Goal: Task Accomplishment & Management: Manage account settings

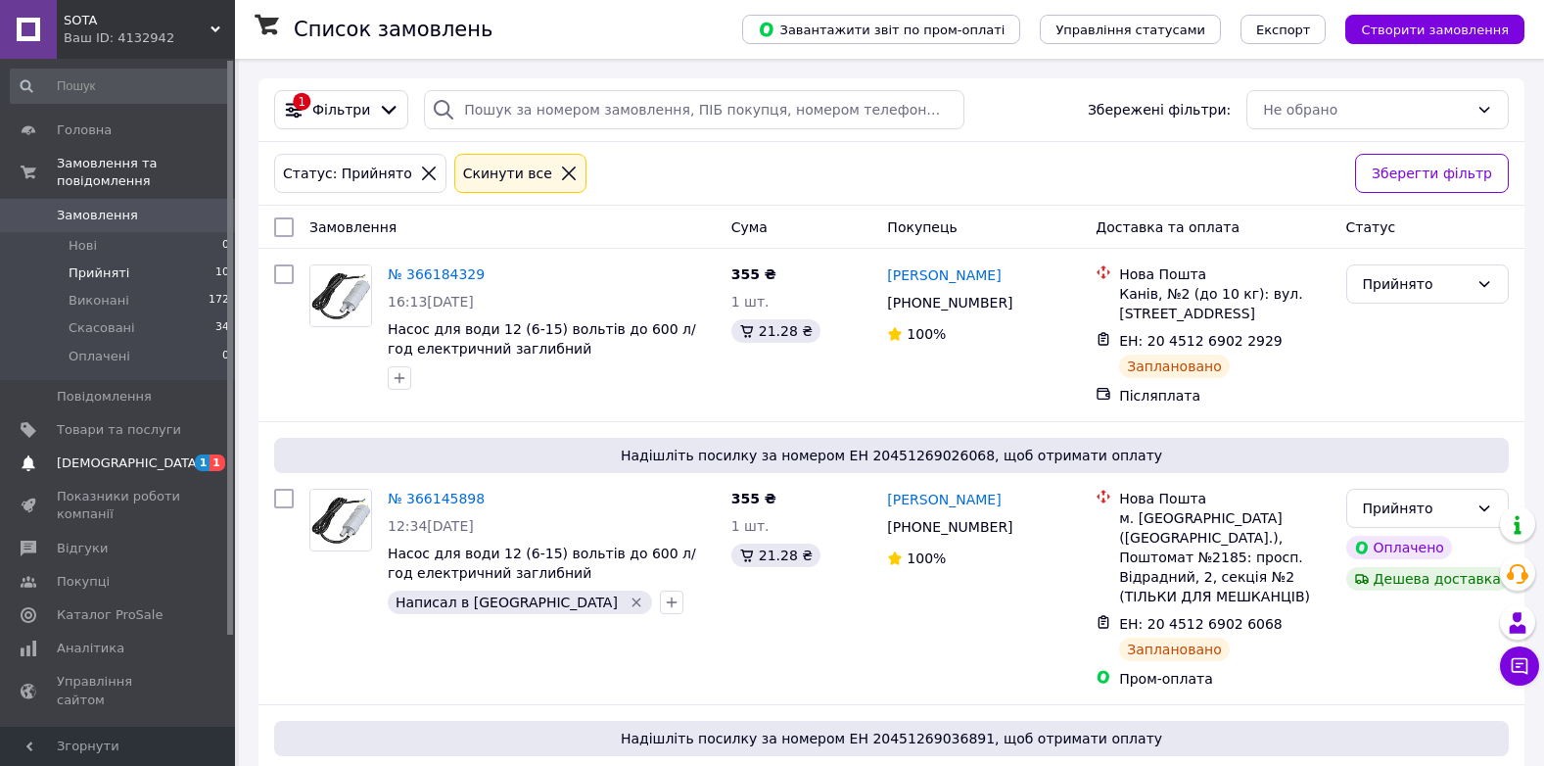
click at [112, 454] on span "[DEMOGRAPHIC_DATA]" at bounding box center [129, 463] width 145 height 18
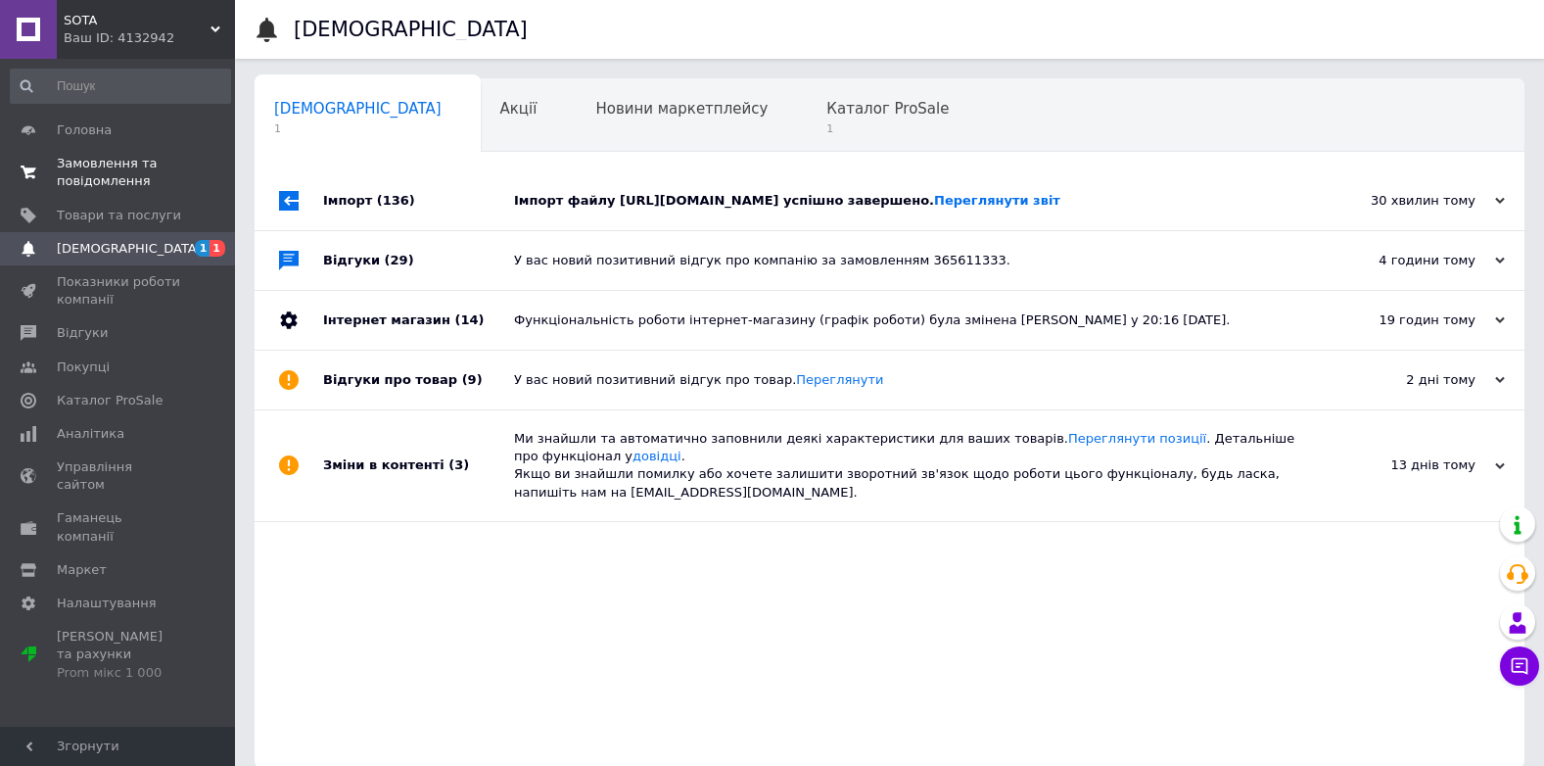
click at [95, 167] on span "Замовлення та повідомлення" at bounding box center [119, 172] width 124 height 35
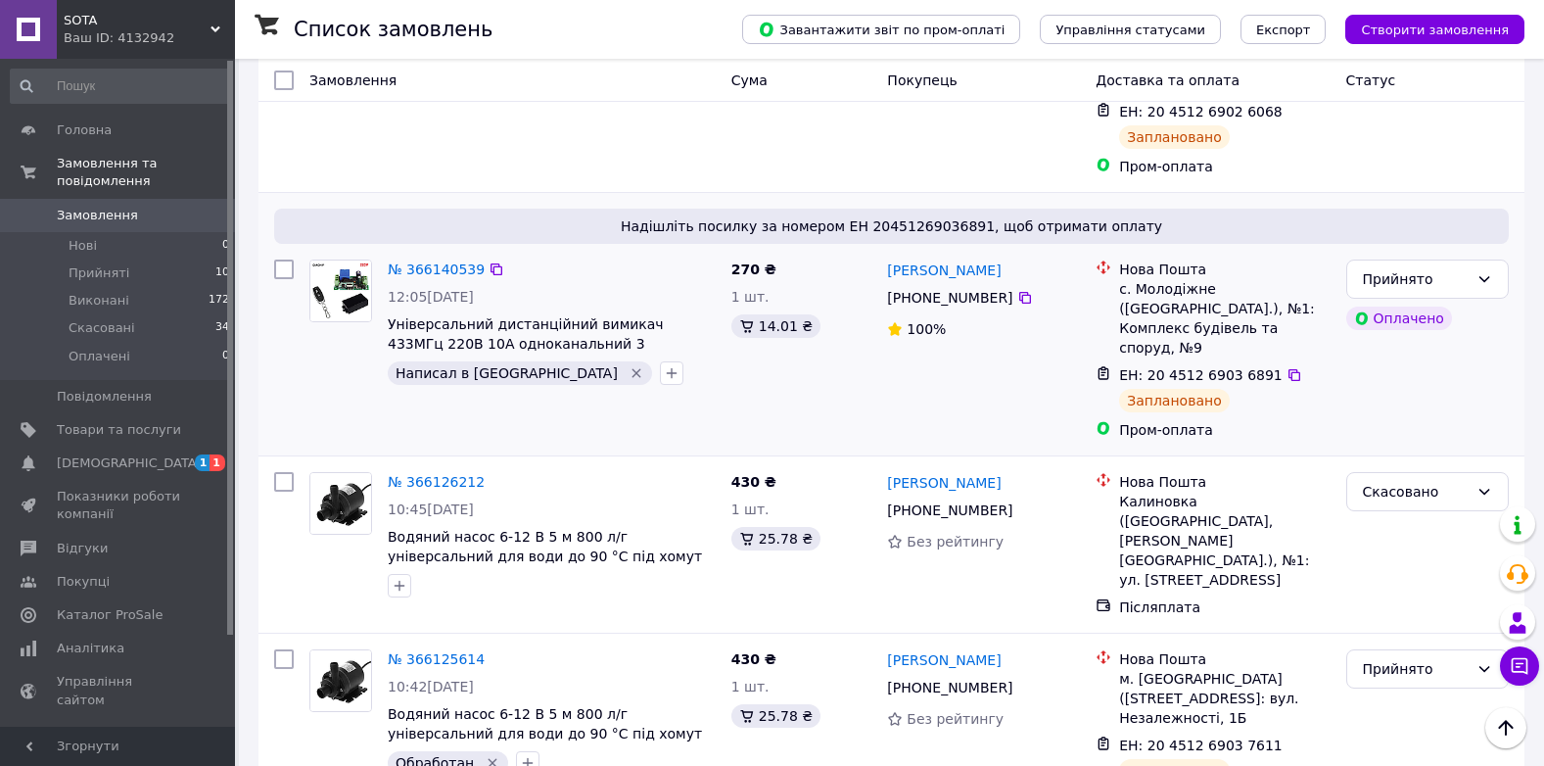
scroll to position [490, 0]
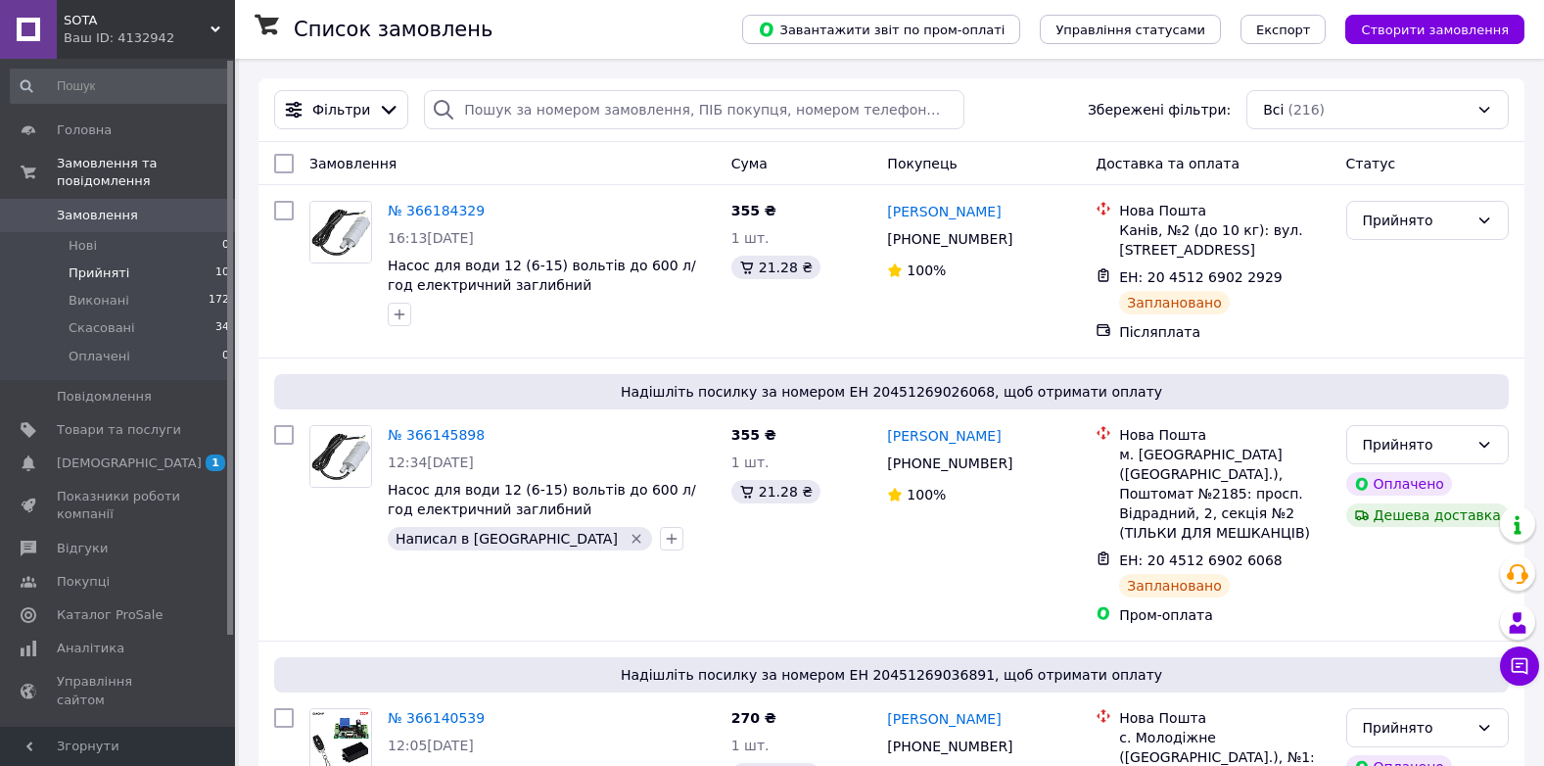
click at [102, 264] on span "Прийняті" at bounding box center [99, 273] width 61 height 18
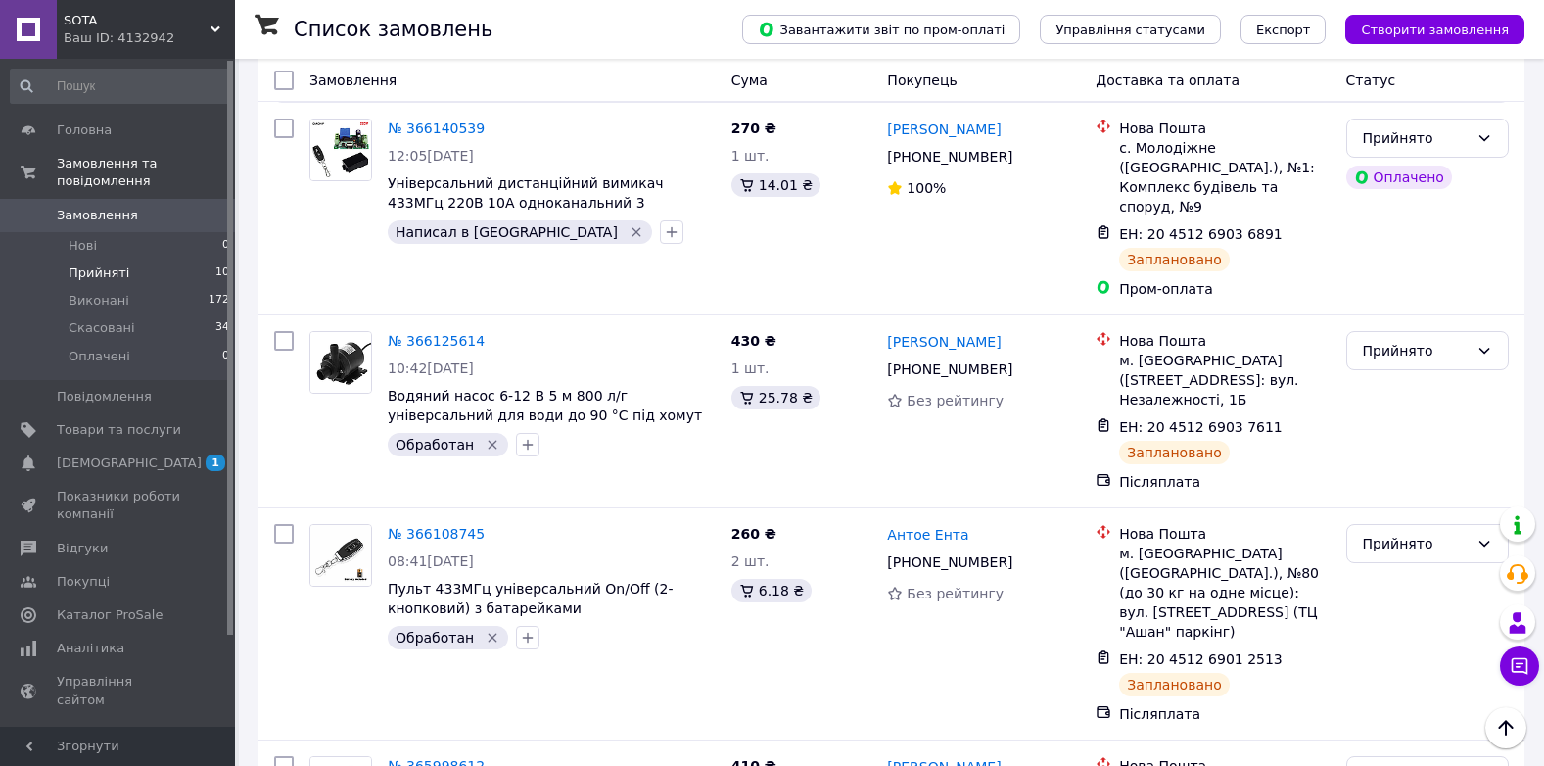
scroll to position [326, 0]
